Goal: Transaction & Acquisition: Obtain resource

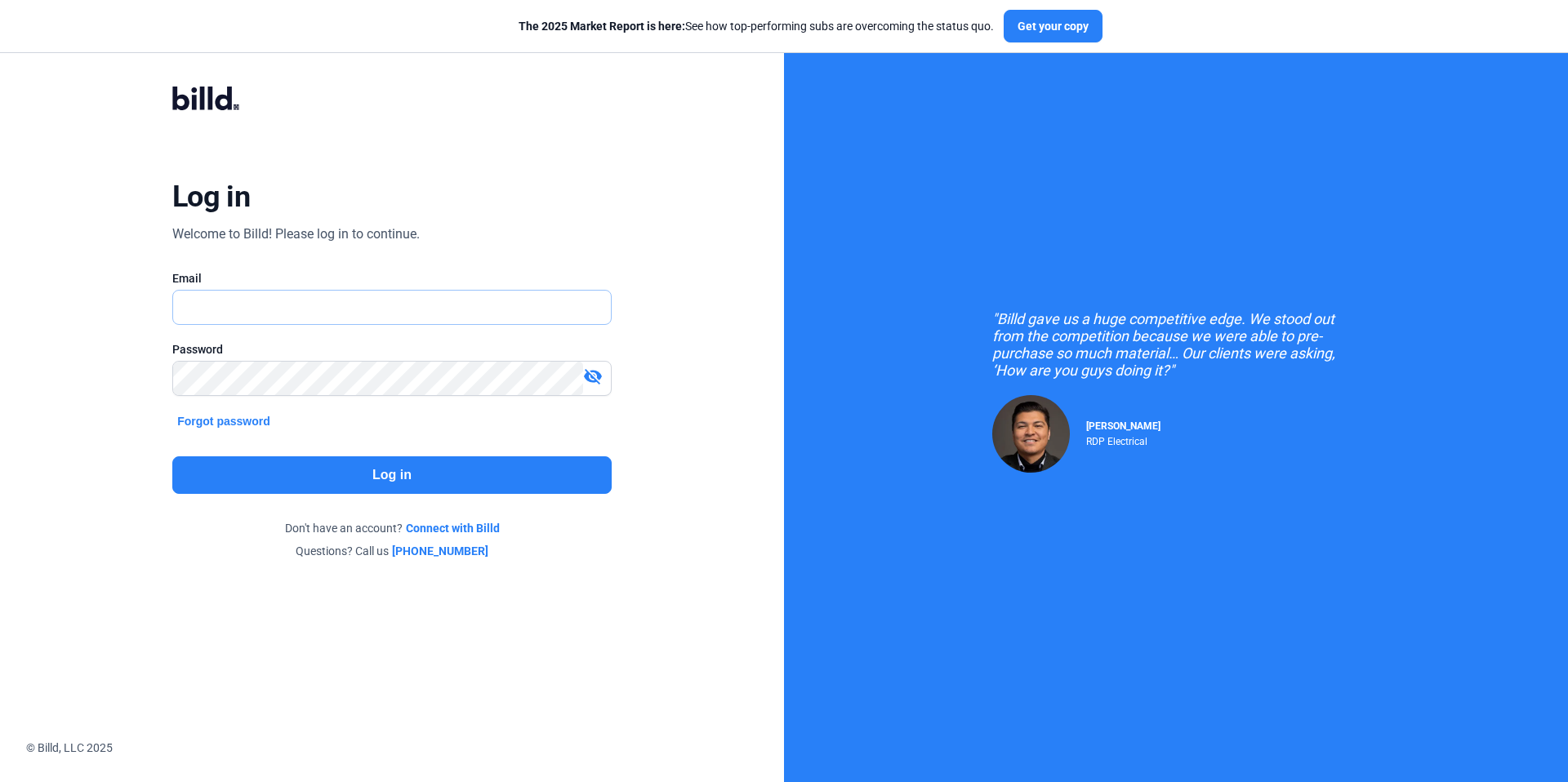
type input "[EMAIL_ADDRESS][DOMAIN_NAME]"
click at [451, 476] on button "Log in" at bounding box center [392, 475] width 440 height 38
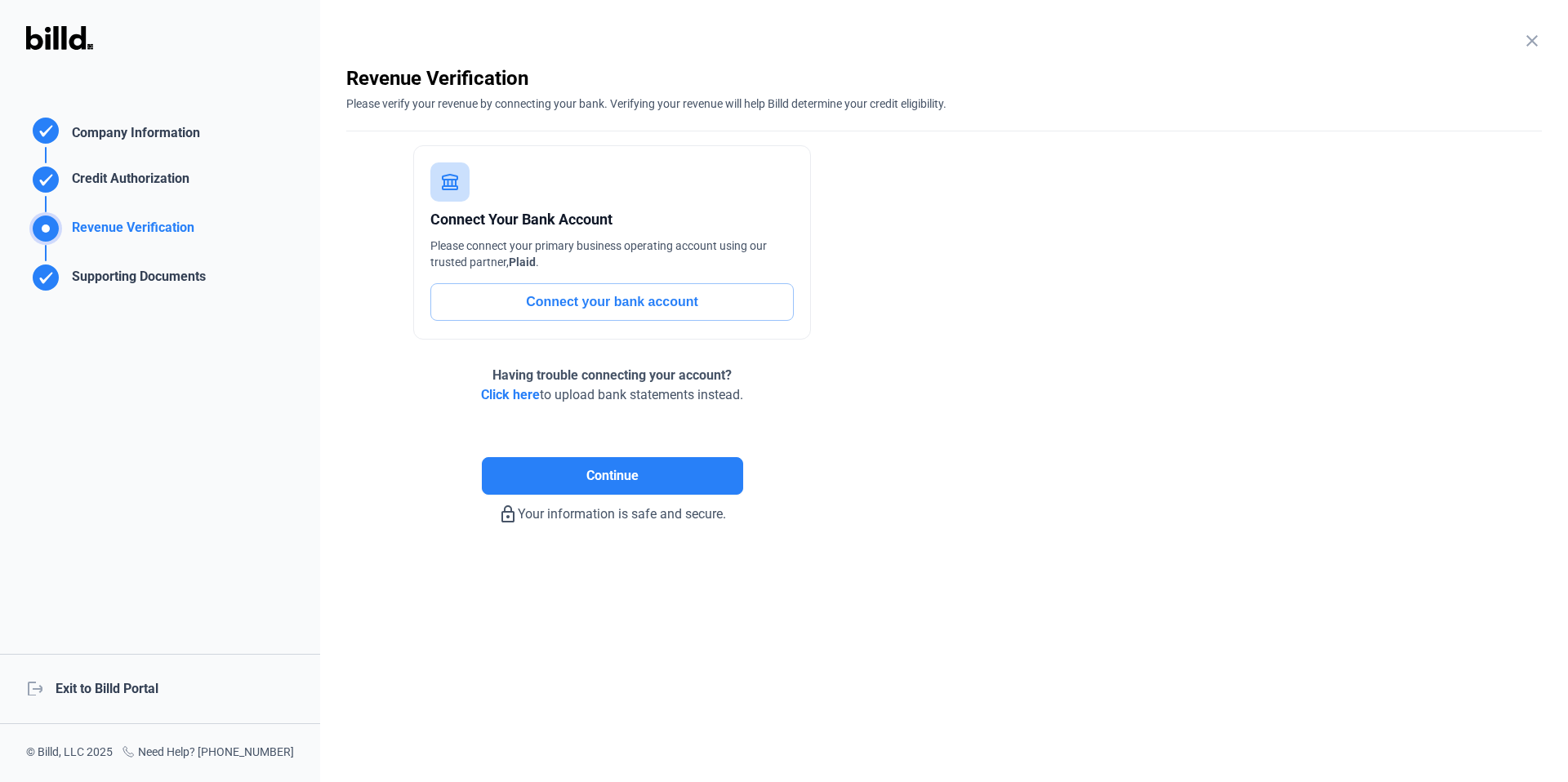
click at [138, 690] on div "logout Exit to Billd Portal" at bounding box center [160, 689] width 321 height 71
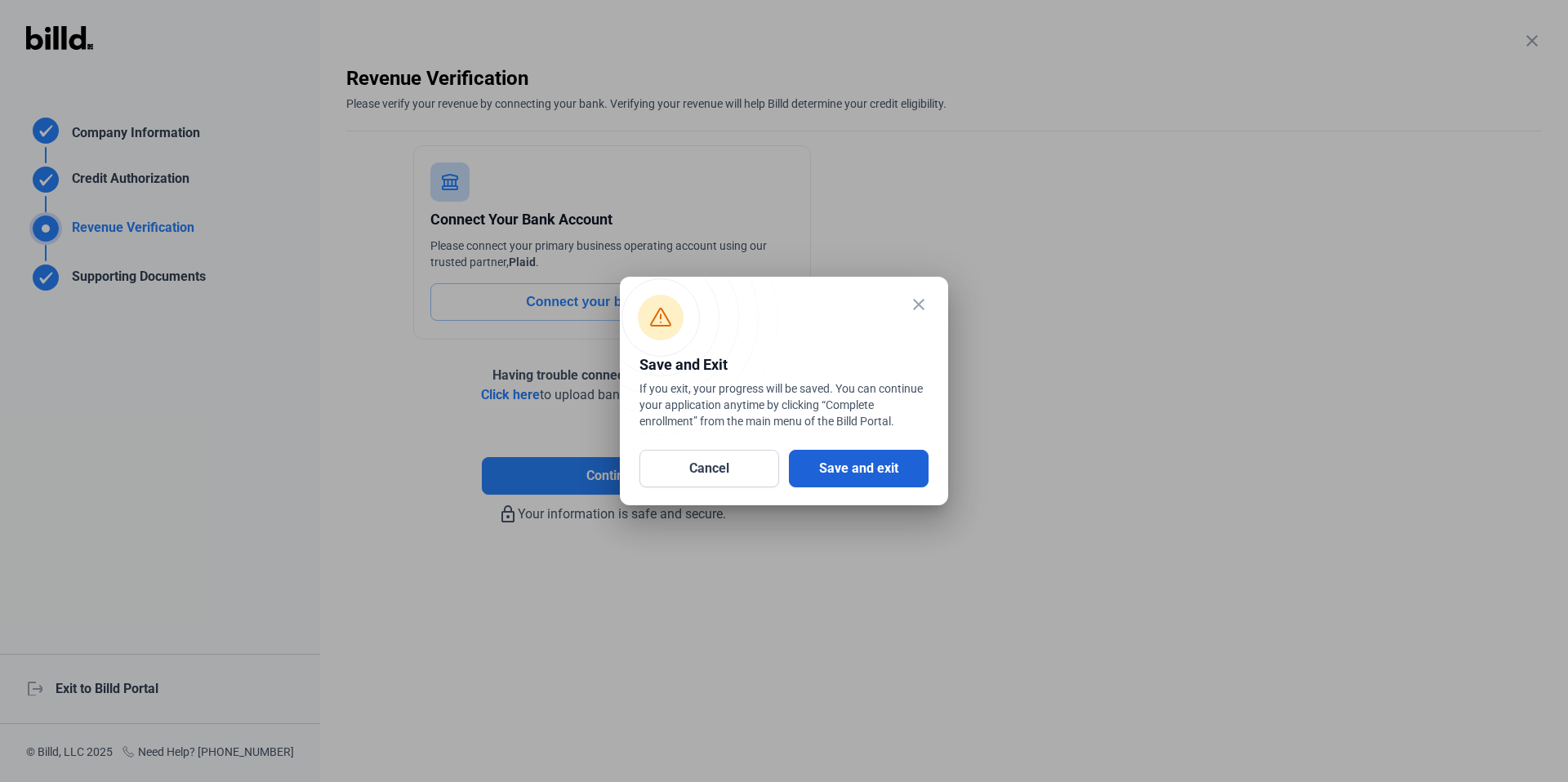
click at [909, 468] on button "Save and exit" at bounding box center [859, 468] width 140 height 38
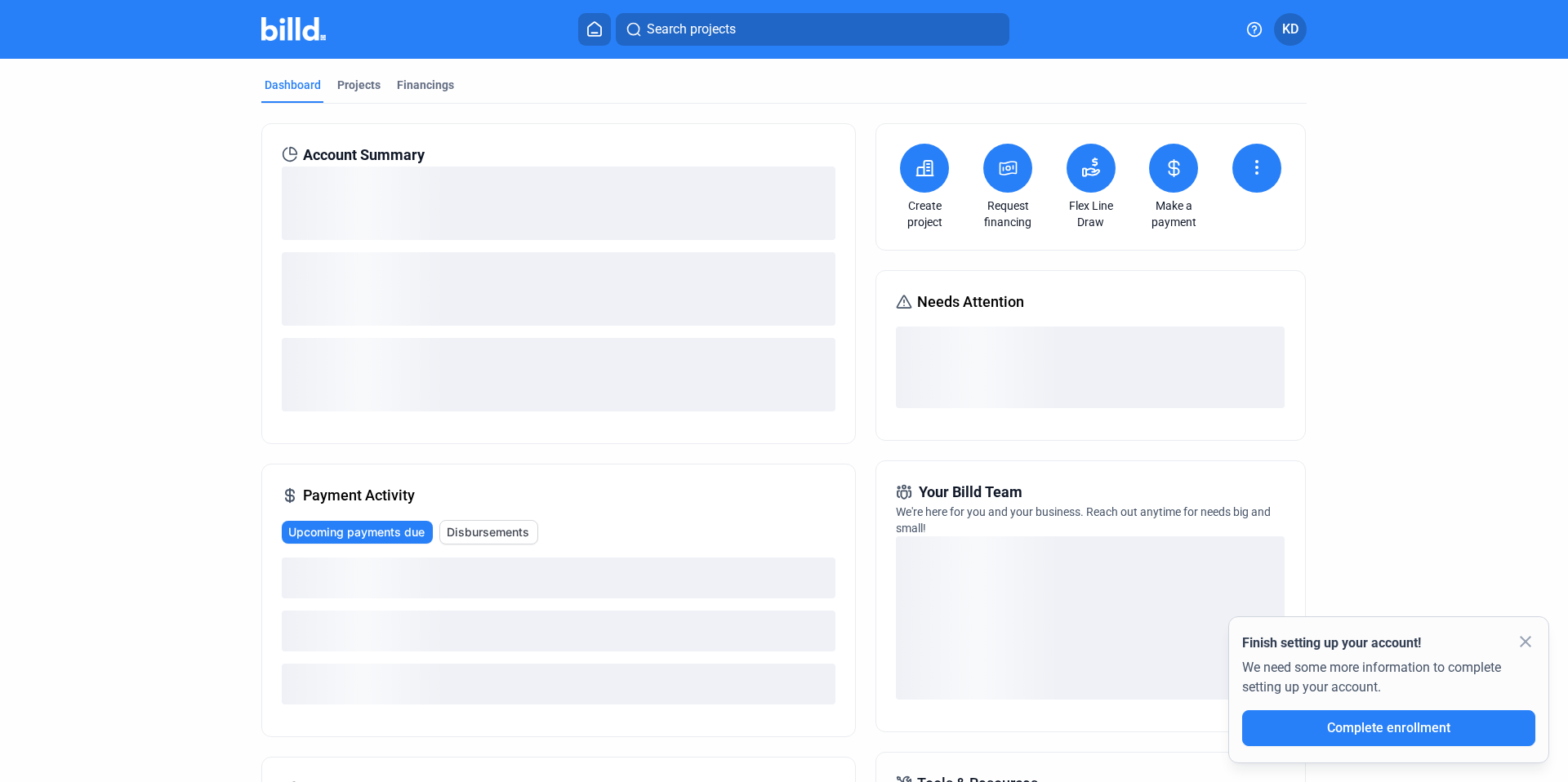
click at [1008, 173] on icon at bounding box center [1009, 168] width 16 height 13
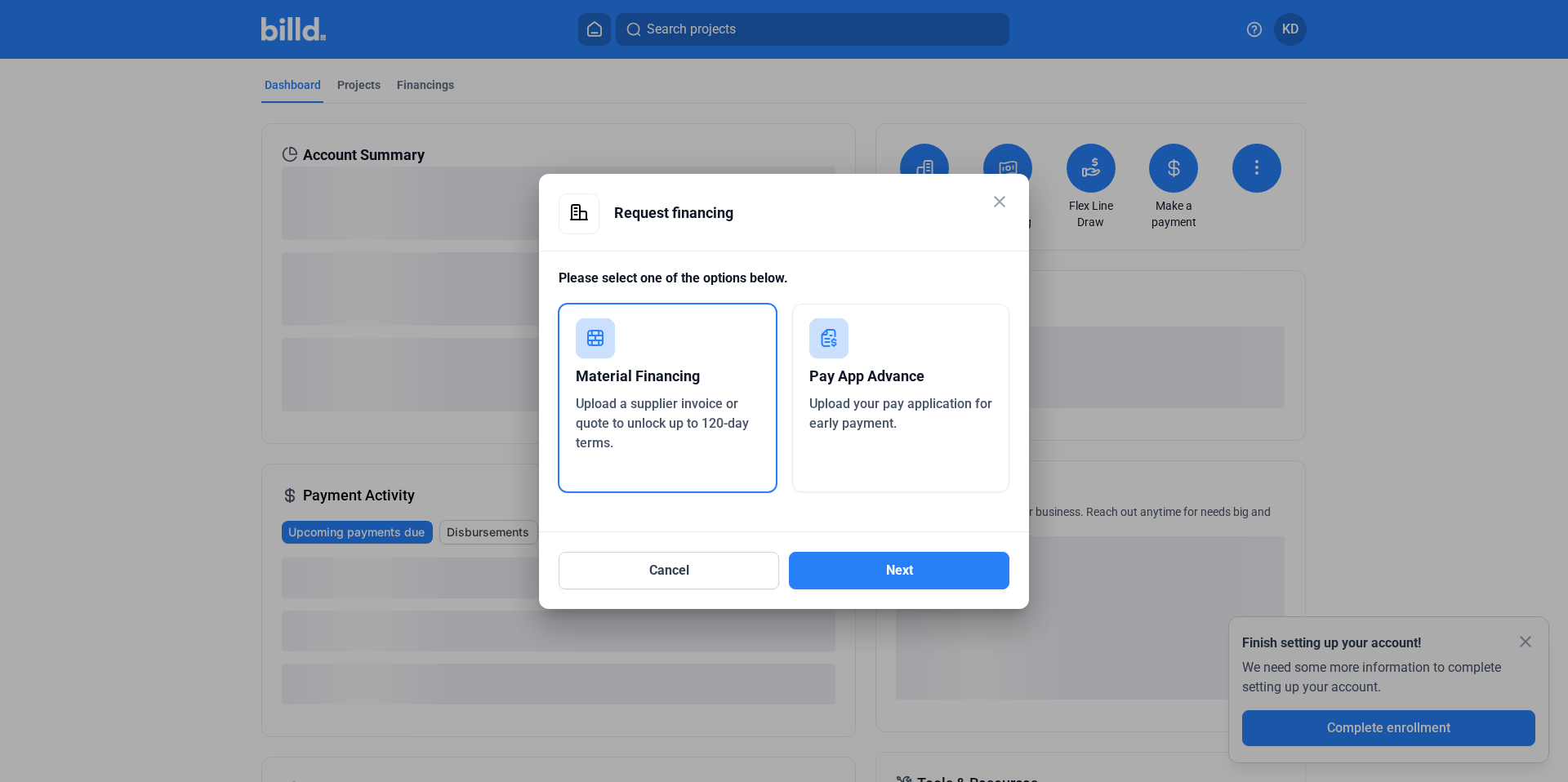
click at [918, 379] on div "Pay App Advance" at bounding box center [901, 376] width 184 height 36
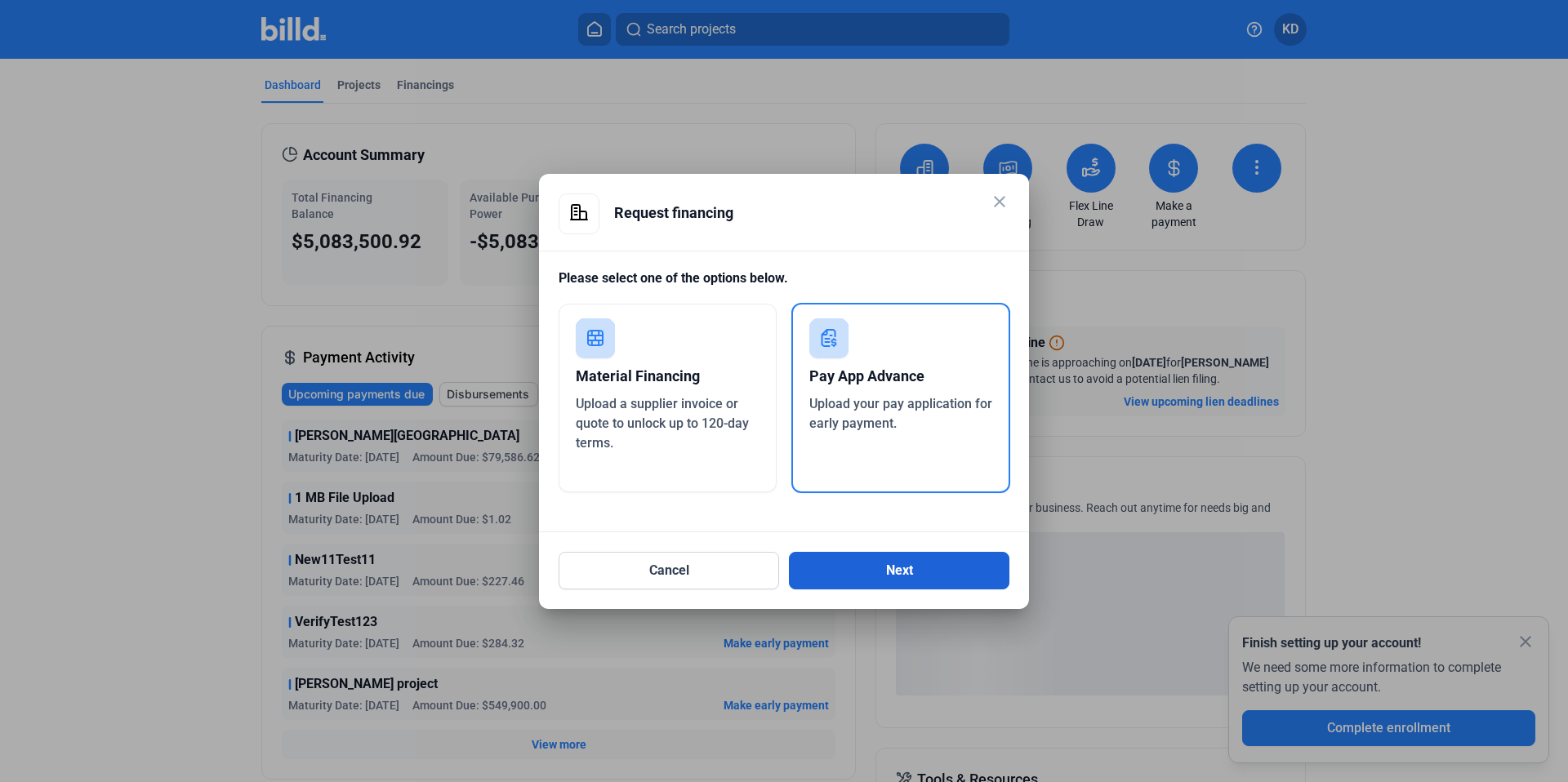
click at [919, 576] on button "Next" at bounding box center [899, 570] width 221 height 38
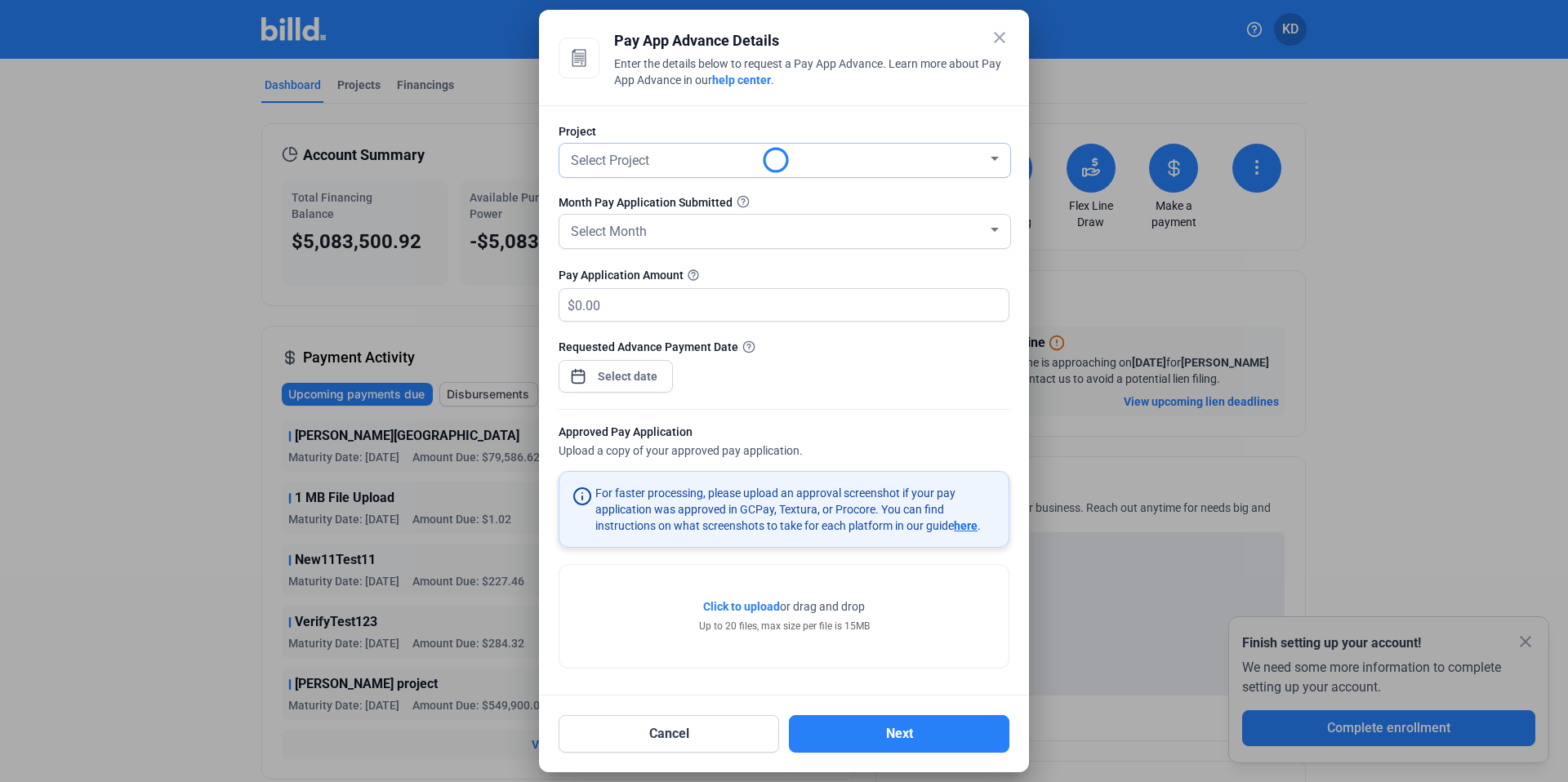
click at [673, 164] on div "Select Project" at bounding box center [778, 158] width 419 height 23
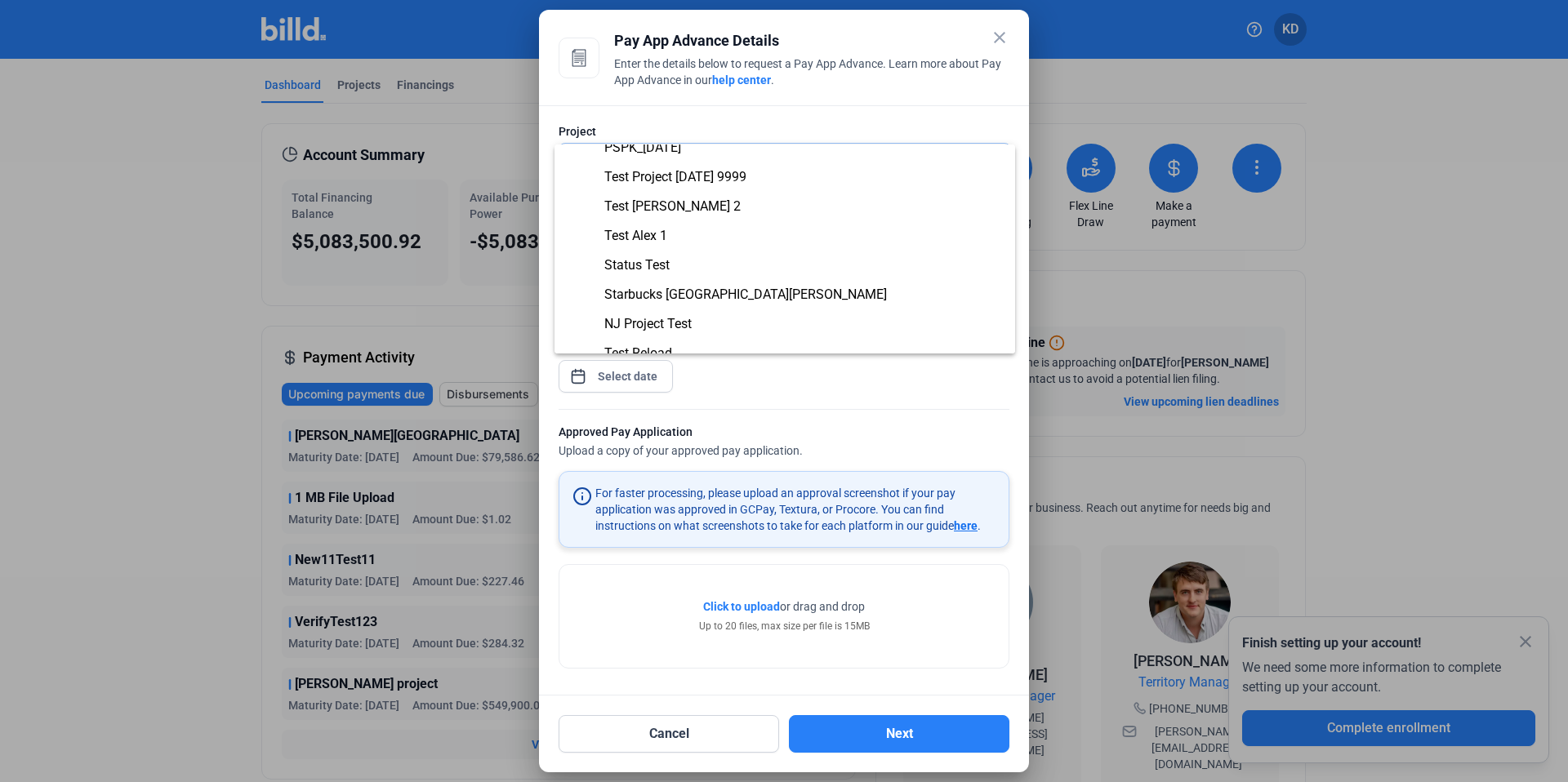
scroll to position [131, 0]
click at [700, 287] on span "Starbucks [GEOGRAPHIC_DATA][PERSON_NAME]" at bounding box center [746, 292] width 283 height 16
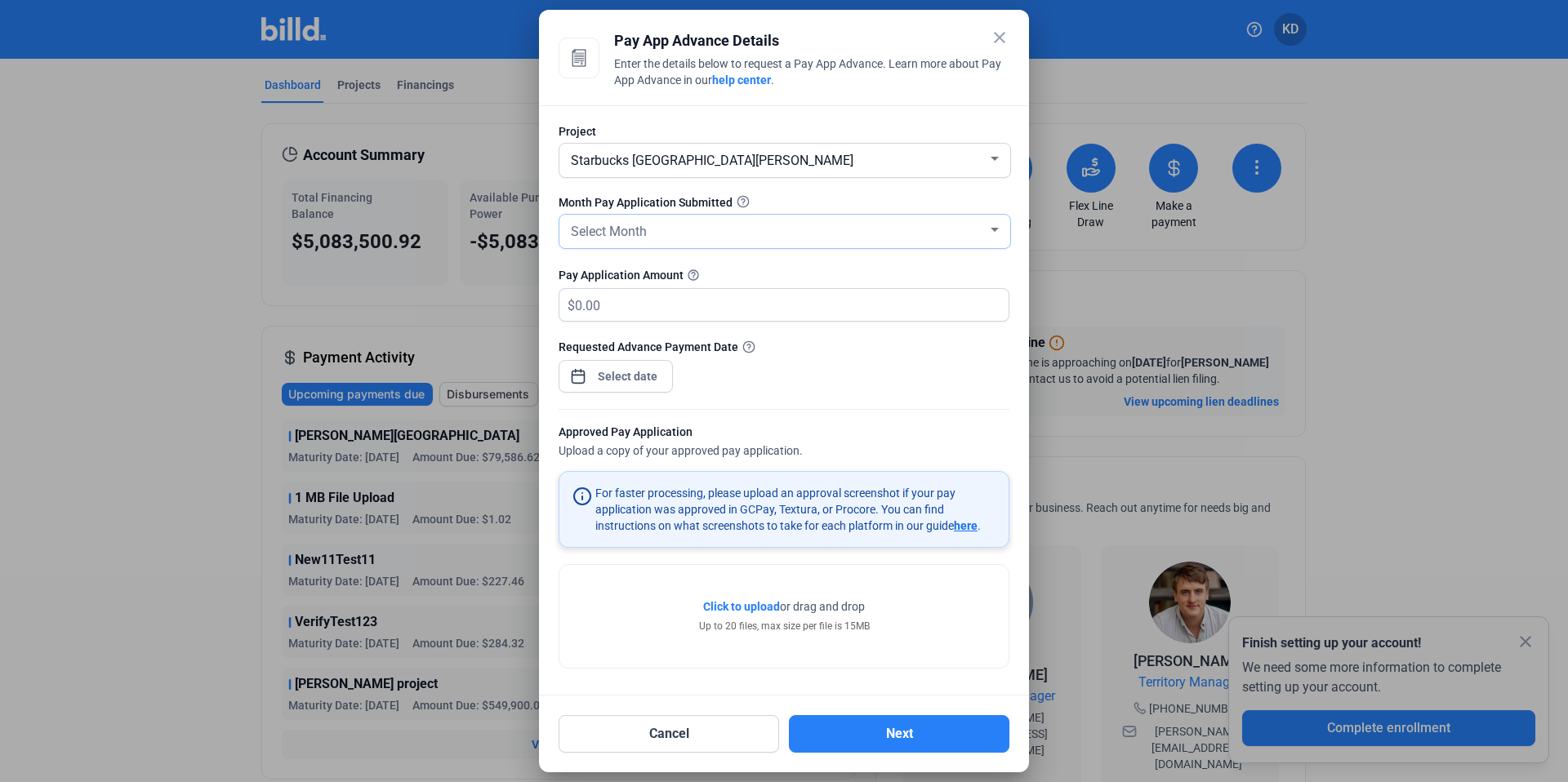
click at [677, 235] on div "Select Month" at bounding box center [778, 230] width 419 height 23
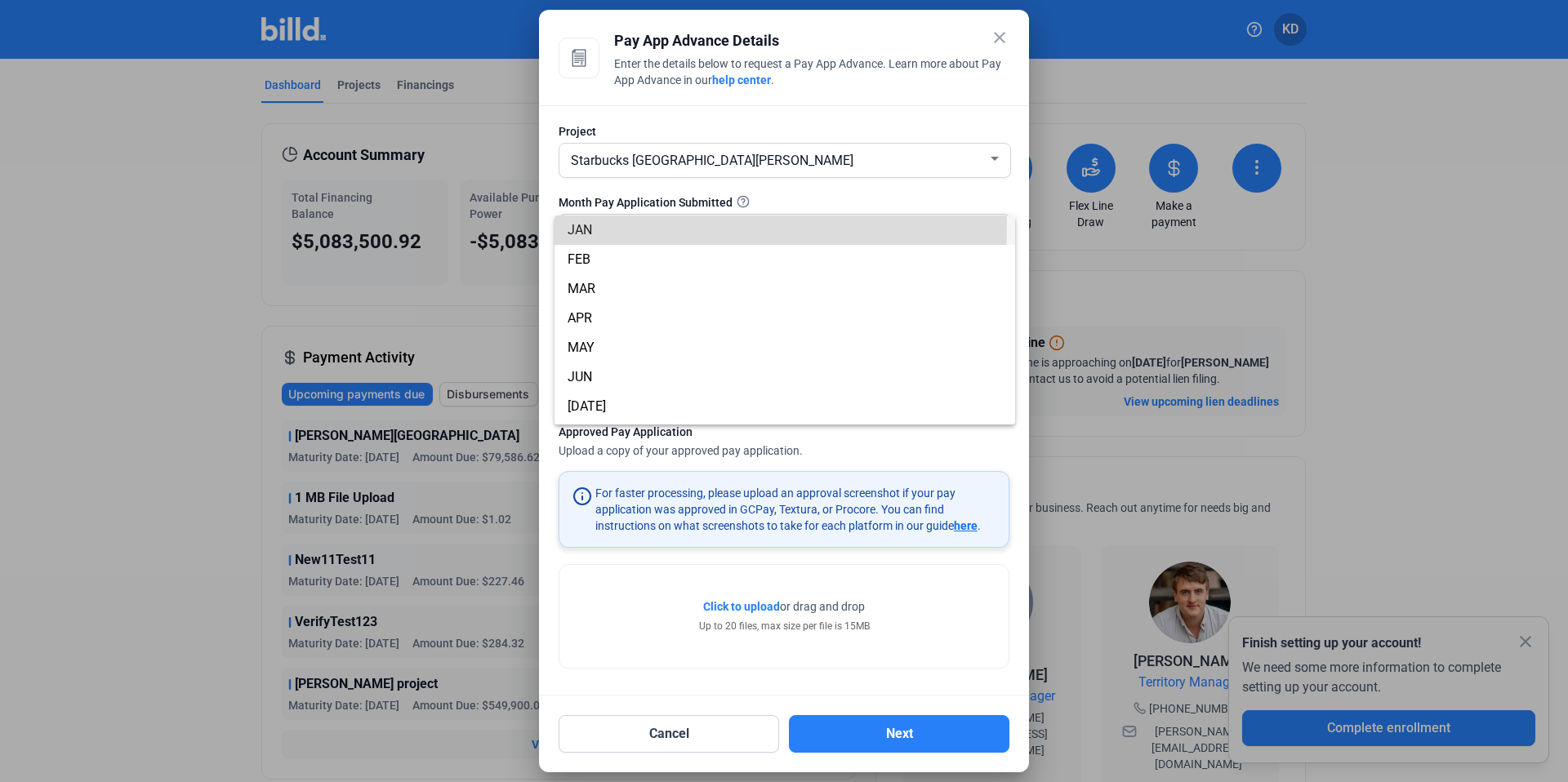
click at [664, 230] on span "JAN" at bounding box center [785, 230] width 434 height 29
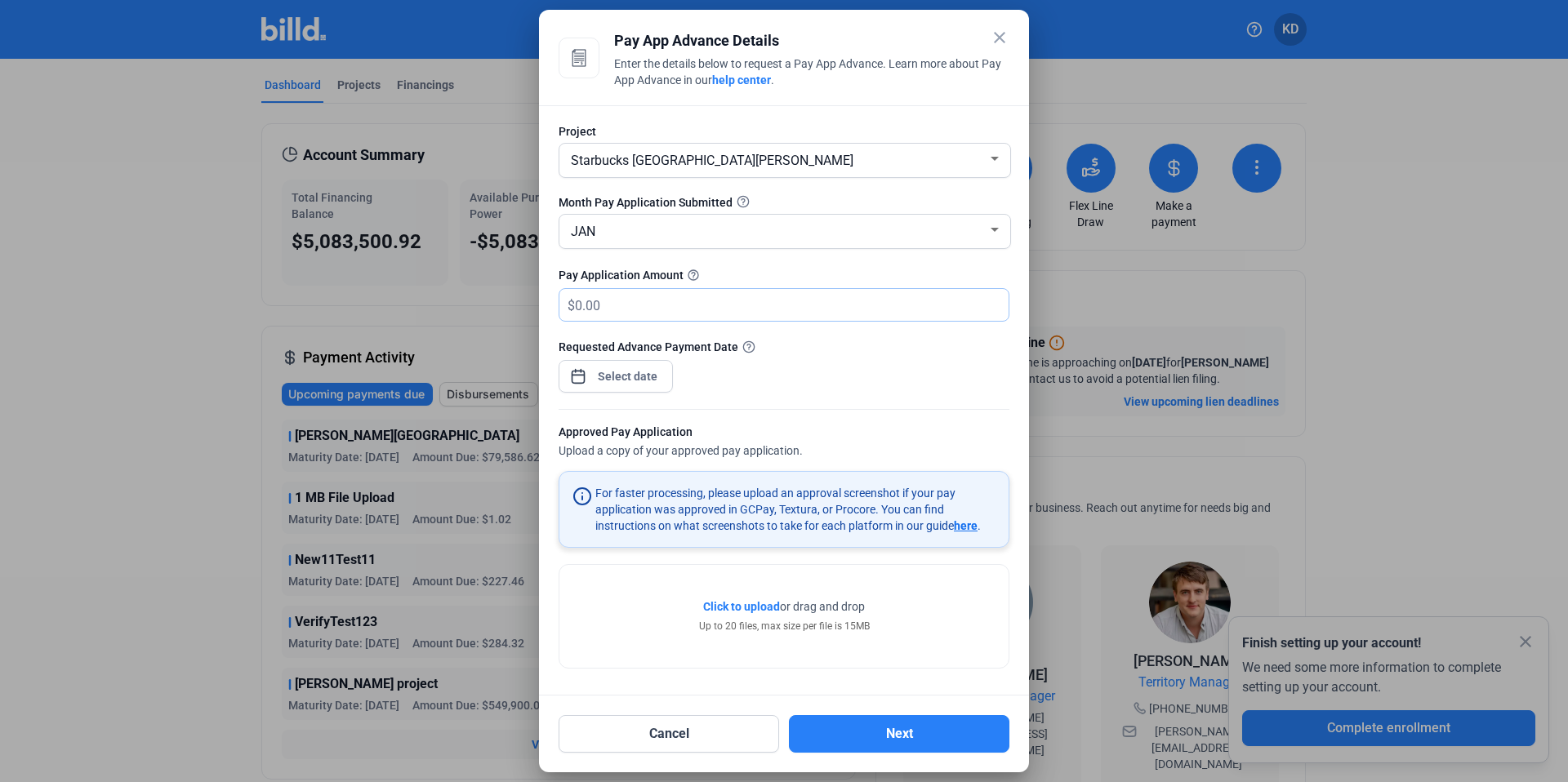
click at [659, 299] on input "text" at bounding box center [782, 305] width 415 height 32
type input "1,000,000"
click at [638, 377] on div "close Pay App Advance Details Enter the details below to request a Pay App Adva…" at bounding box center [784, 391] width 1568 height 782
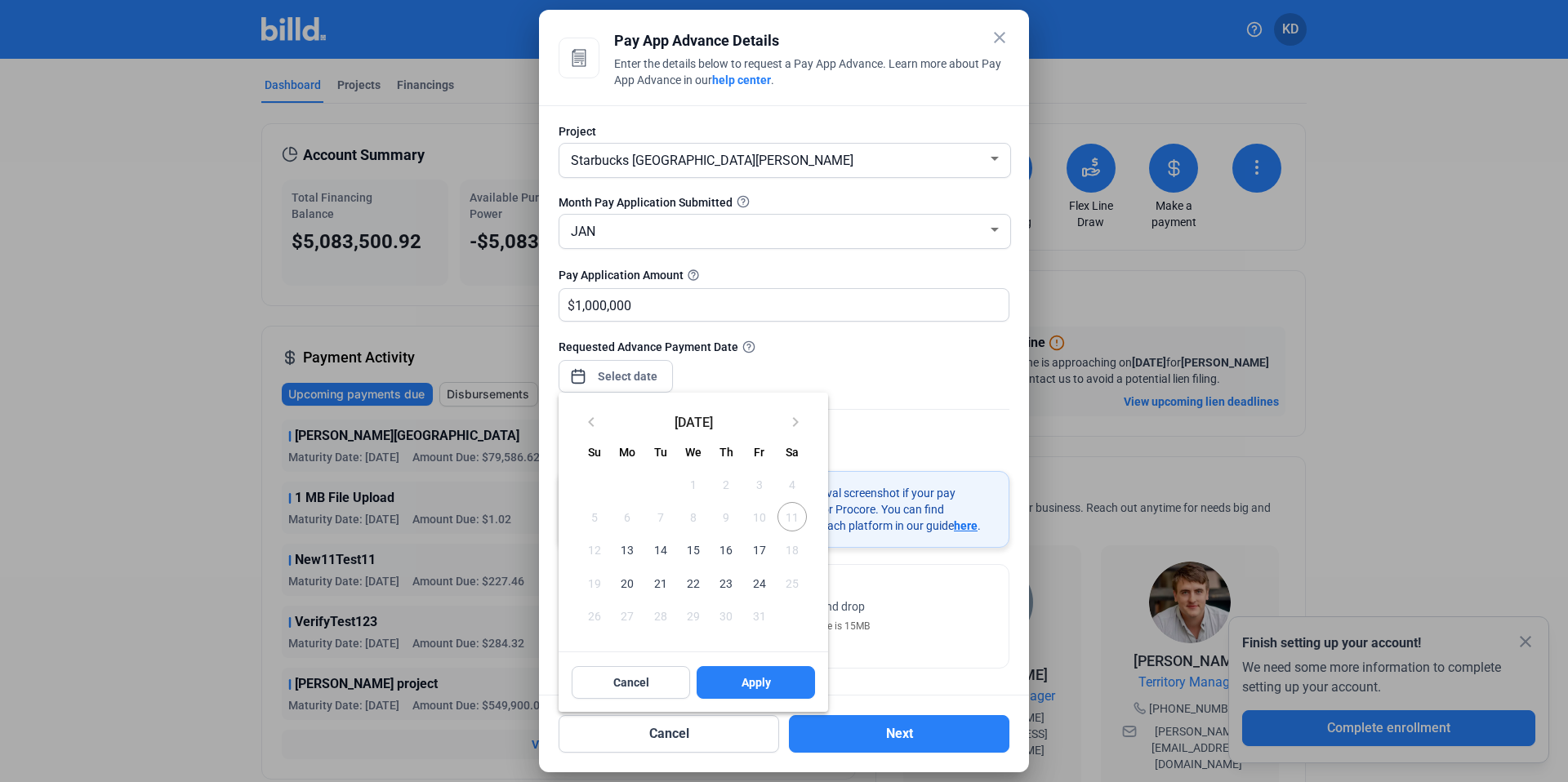
click at [632, 546] on span "13" at bounding box center [627, 549] width 29 height 29
click at [779, 681] on button "Apply" at bounding box center [756, 683] width 118 height 33
type input "[DATE]"
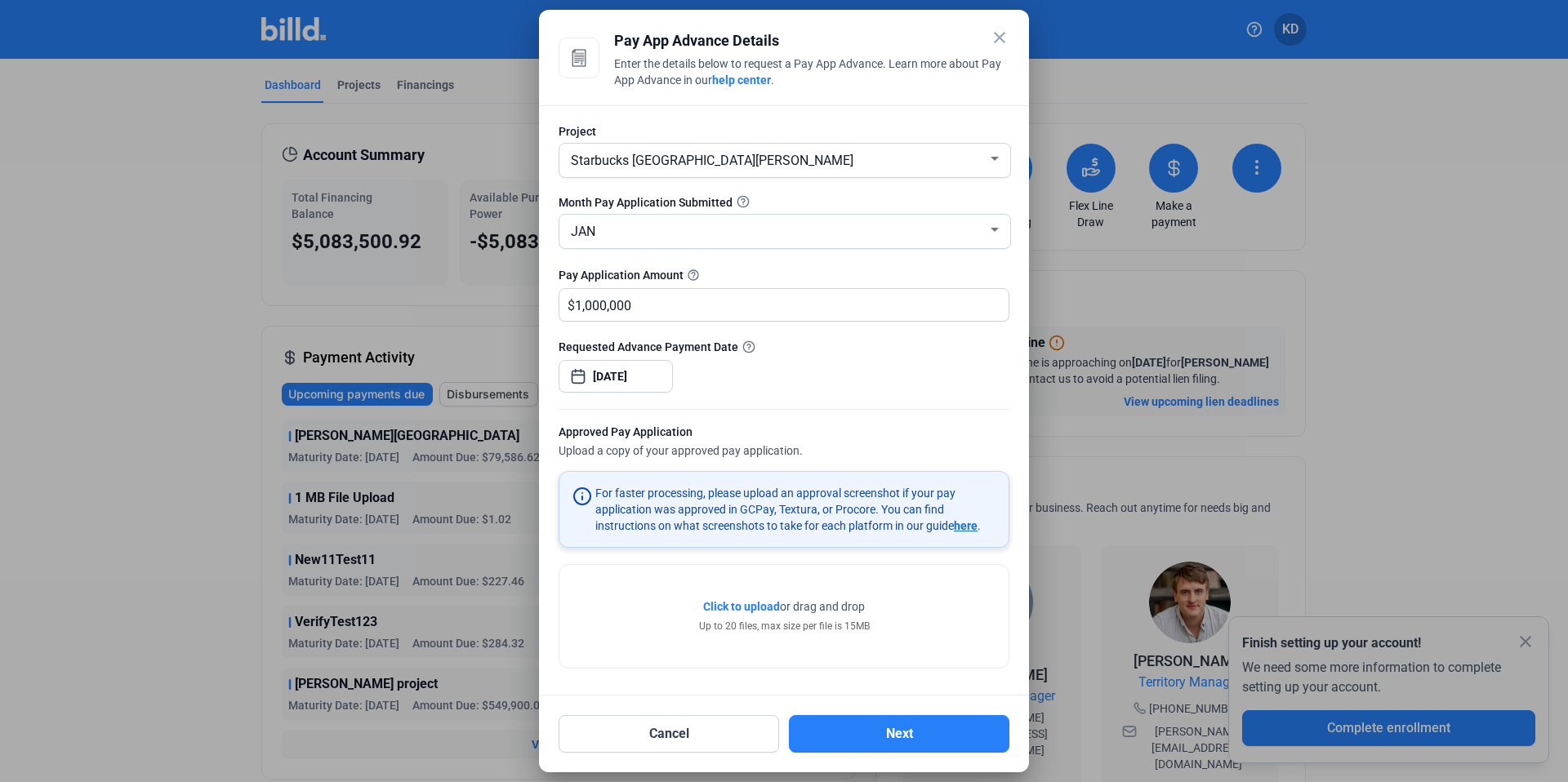
click at [739, 604] on span "Click to upload" at bounding box center [742, 607] width 77 height 13
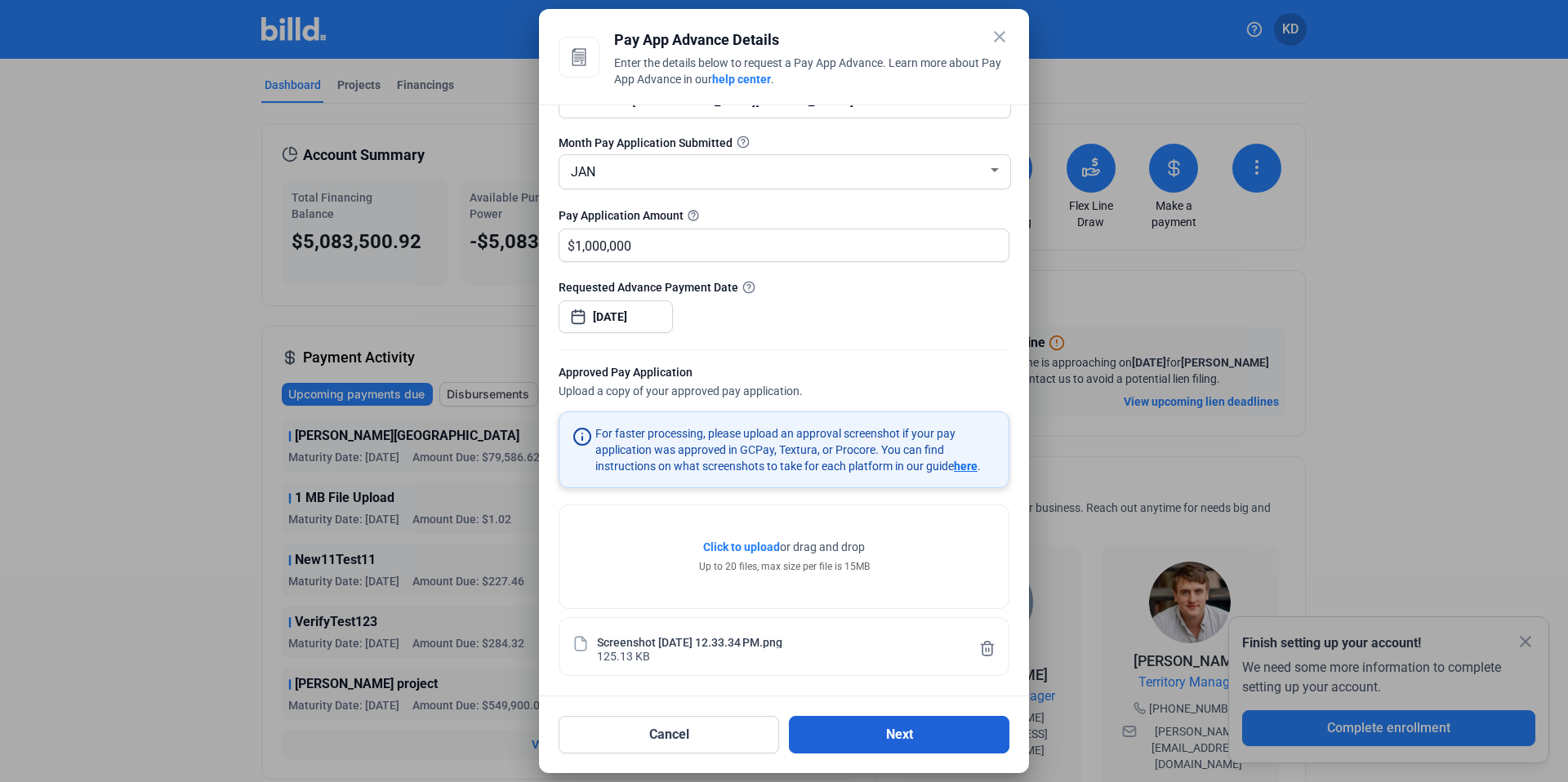
click at [899, 725] on button "Next" at bounding box center [899, 734] width 221 height 38
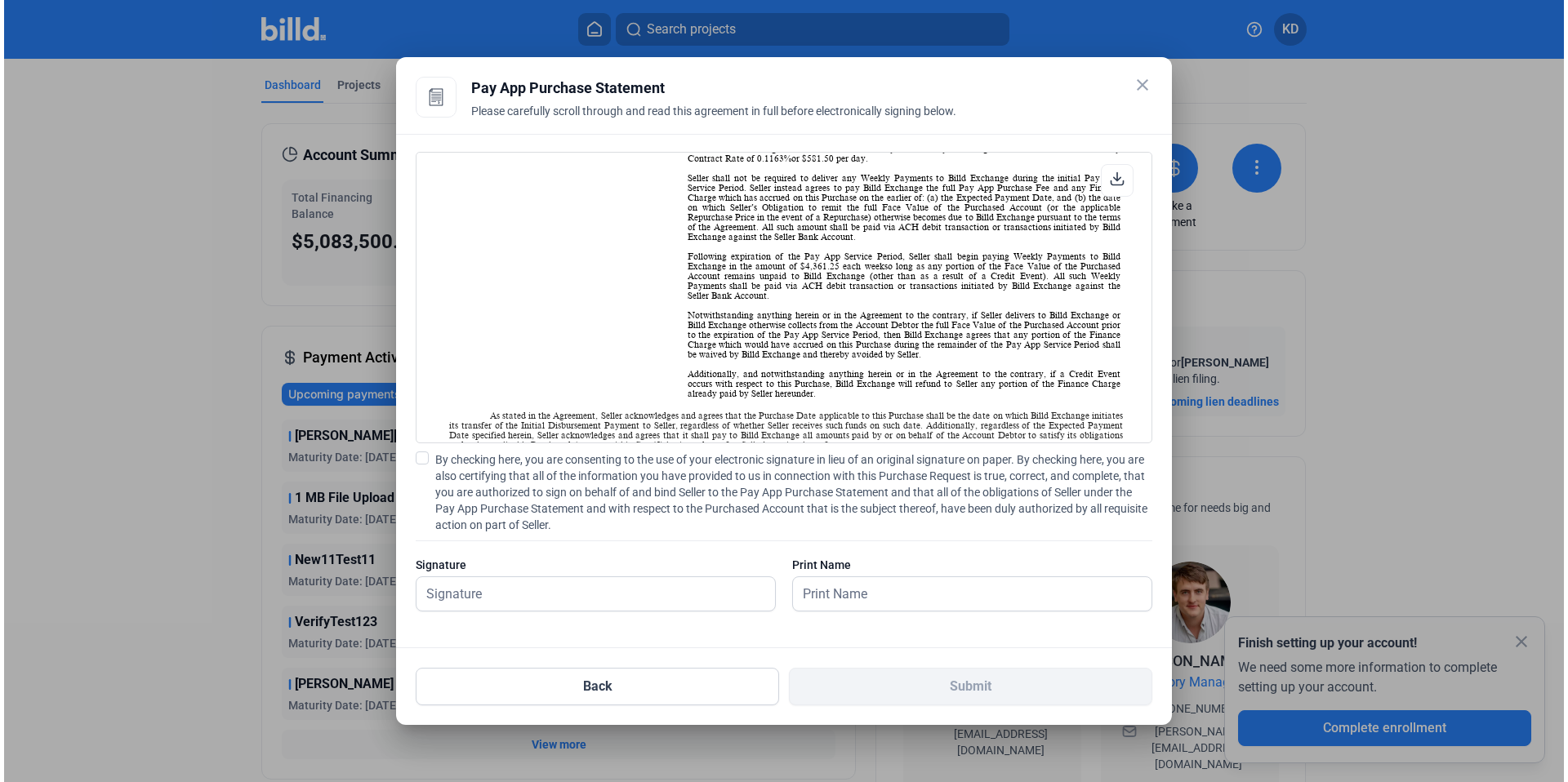
scroll to position [1034, 0]
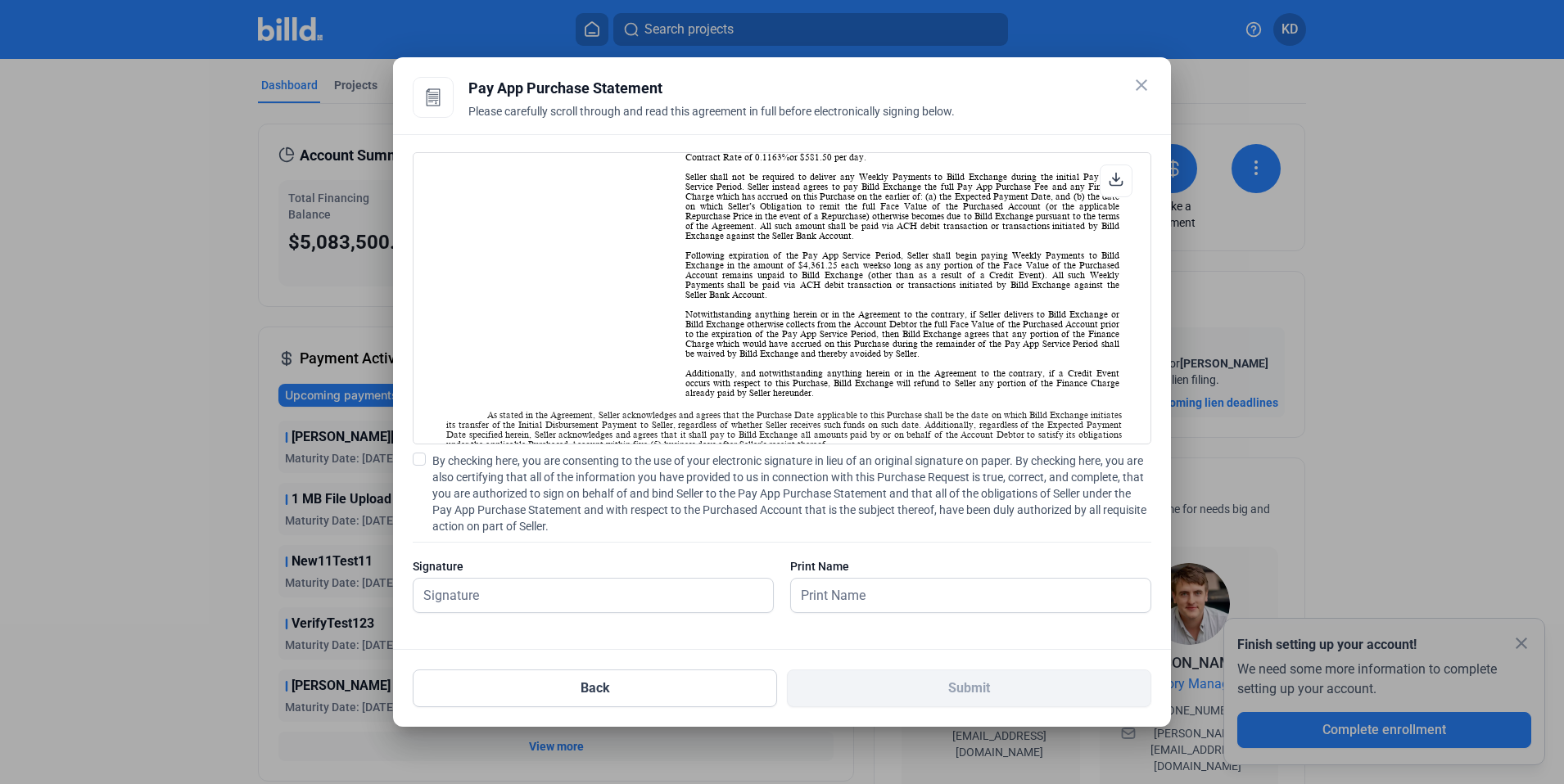
click at [418, 460] on span at bounding box center [419, 459] width 13 height 13
click at [0, 0] on input "By checking here, you are consenting to the use of your electronic signature in…" at bounding box center [0, 0] width 0 height 0
click at [478, 588] on input "text" at bounding box center [593, 596] width 360 height 34
type input "kat test"
click at [856, 600] on input "text" at bounding box center [962, 596] width 342 height 34
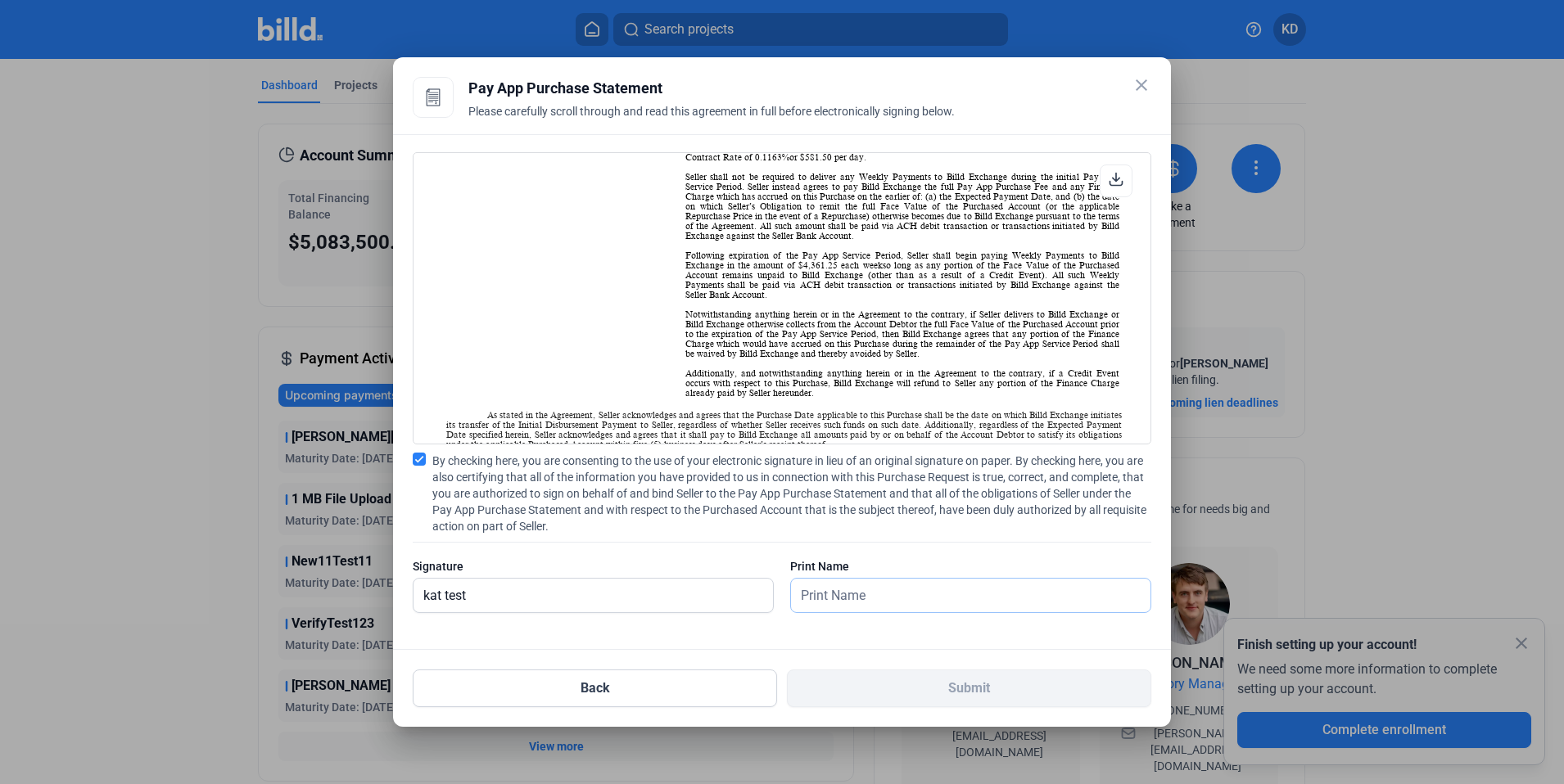
type input "kat test"
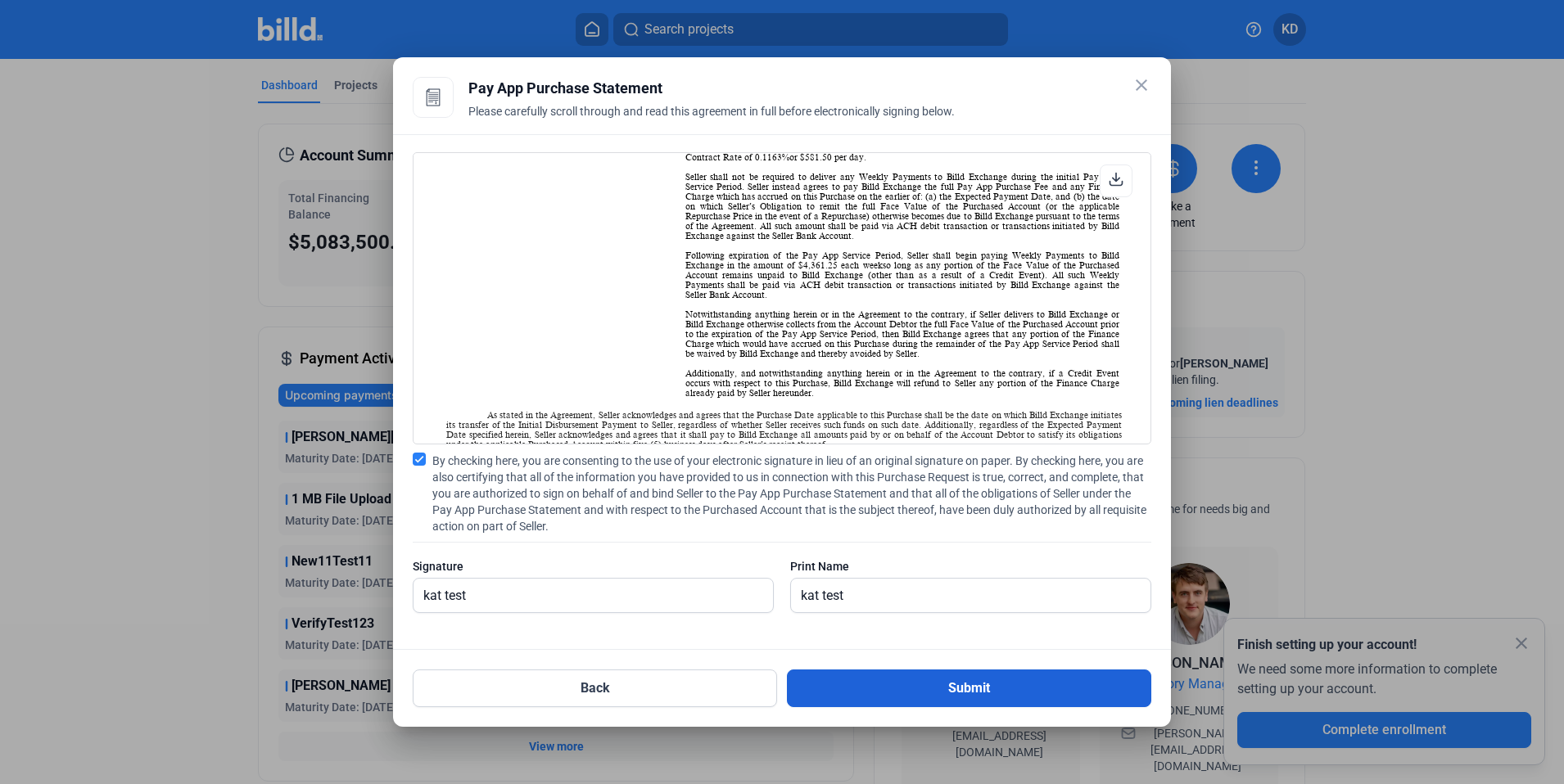
click at [927, 692] on button "Submit" at bounding box center [969, 689] width 365 height 38
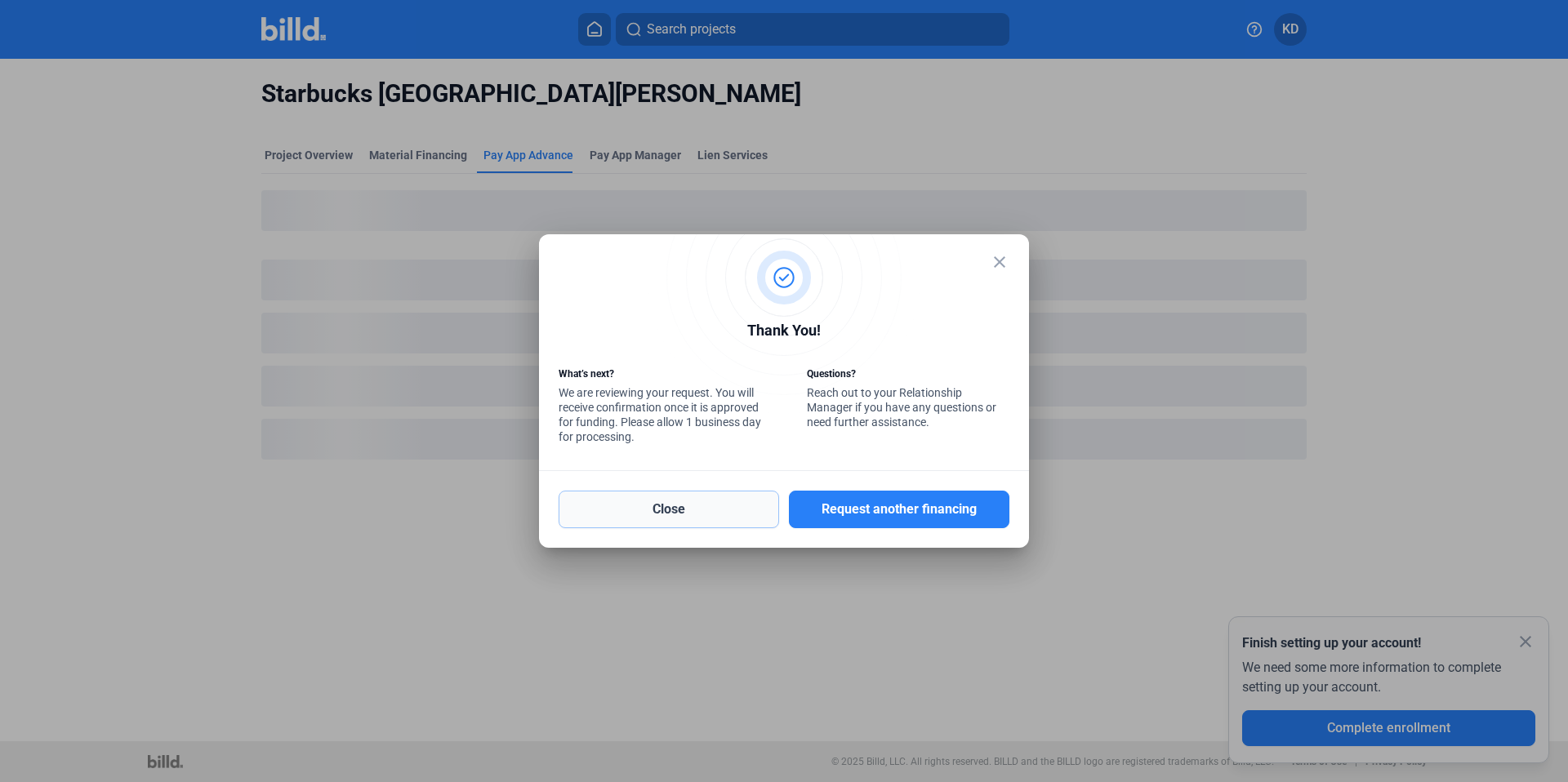
click at [716, 516] on button "Close" at bounding box center [669, 509] width 221 height 38
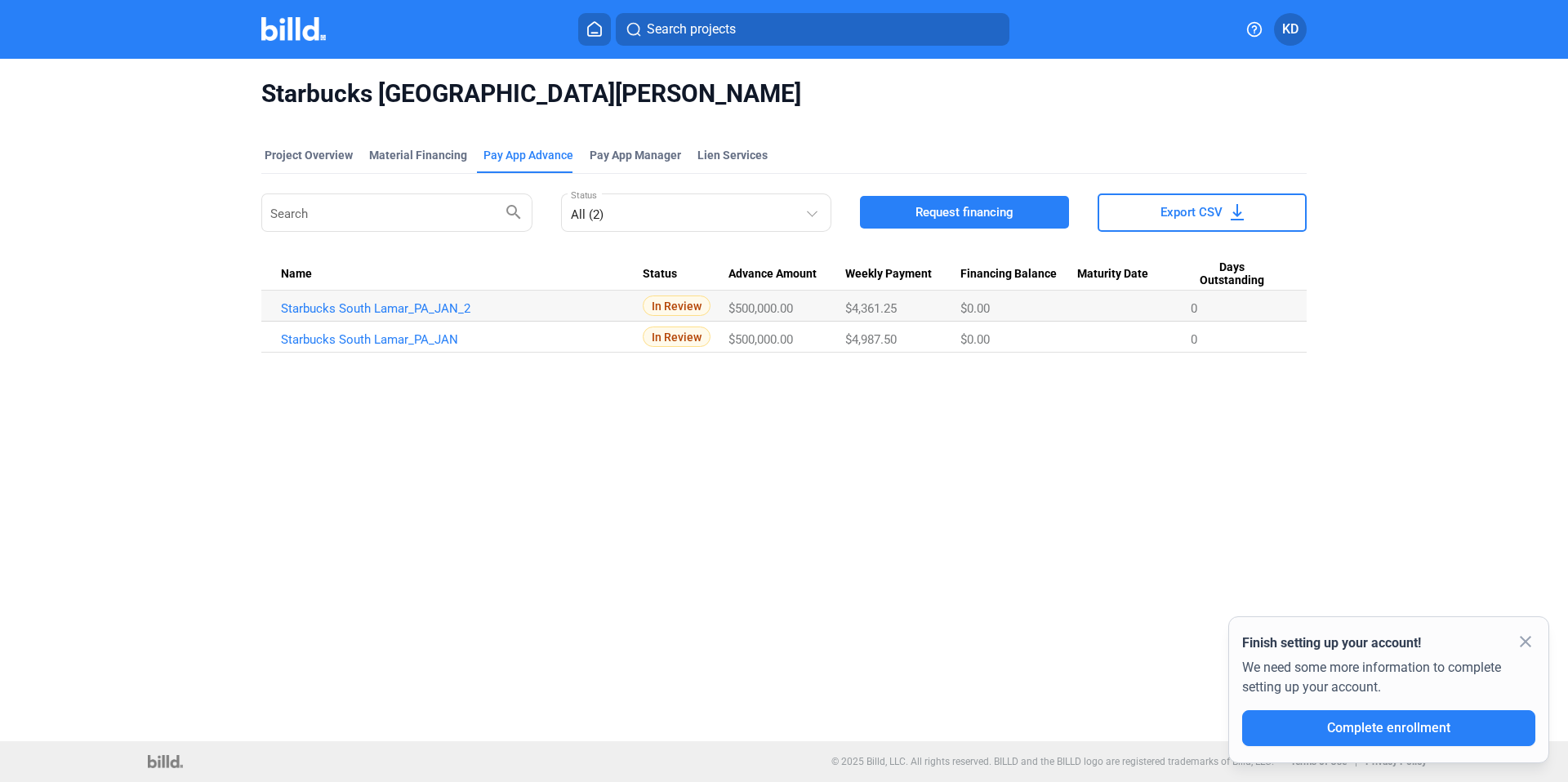
drag, startPoint x: 495, startPoint y: 310, endPoint x: 279, endPoint y: 308, distance: 216.0
click at [279, 308] on td "Starbucks South Lamar_PA_JAN_2" at bounding box center [452, 307] width 381 height 31
copy link "Starbucks South Lamar_PA_JAN_2"
